Goal: Task Accomplishment & Management: Use online tool/utility

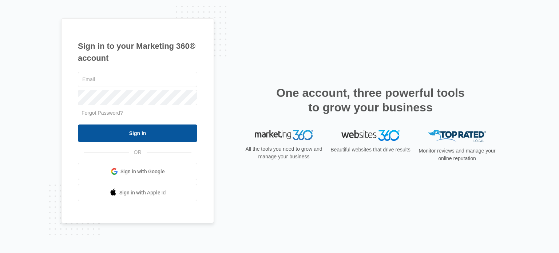
type input "[PERSON_NAME][EMAIL_ADDRESS][DOMAIN_NAME]"
click at [146, 132] on input "Sign In" at bounding box center [137, 132] width 119 height 17
